Goal: Transaction & Acquisition: Purchase product/service

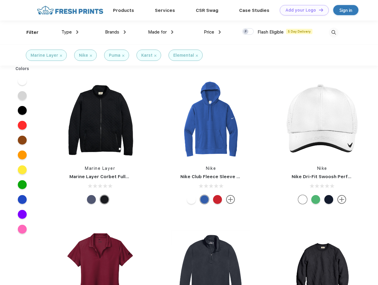
click at [302, 10] on link "Add your Logo Design Tool" at bounding box center [304, 10] width 49 height 10
click at [0, 0] on div "Design Tool" at bounding box center [0, 0] width 0 height 0
click at [318, 10] on link "Add your Logo Design Tool" at bounding box center [304, 10] width 49 height 10
click at [28, 32] on div "Filter" at bounding box center [32, 32] width 12 height 7
click at [70, 32] on span "Type" at bounding box center [66, 31] width 10 height 5
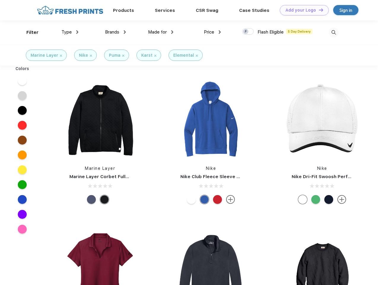
click at [115, 32] on span "Brands" at bounding box center [112, 31] width 14 height 5
click at [161, 32] on span "Made for" at bounding box center [157, 31] width 19 height 5
click at [212, 32] on span "Price" at bounding box center [209, 31] width 10 height 5
click at [248, 32] on div at bounding box center [248, 31] width 12 height 7
click at [246, 32] on input "checkbox" at bounding box center [244, 30] width 4 height 4
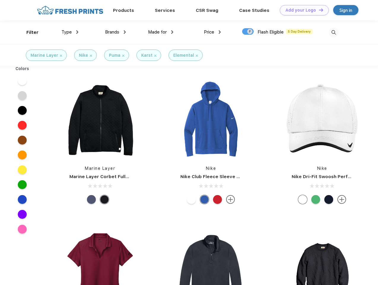
click at [333, 32] on img at bounding box center [334, 33] width 10 height 10
